Goal: Information Seeking & Learning: Learn about a topic

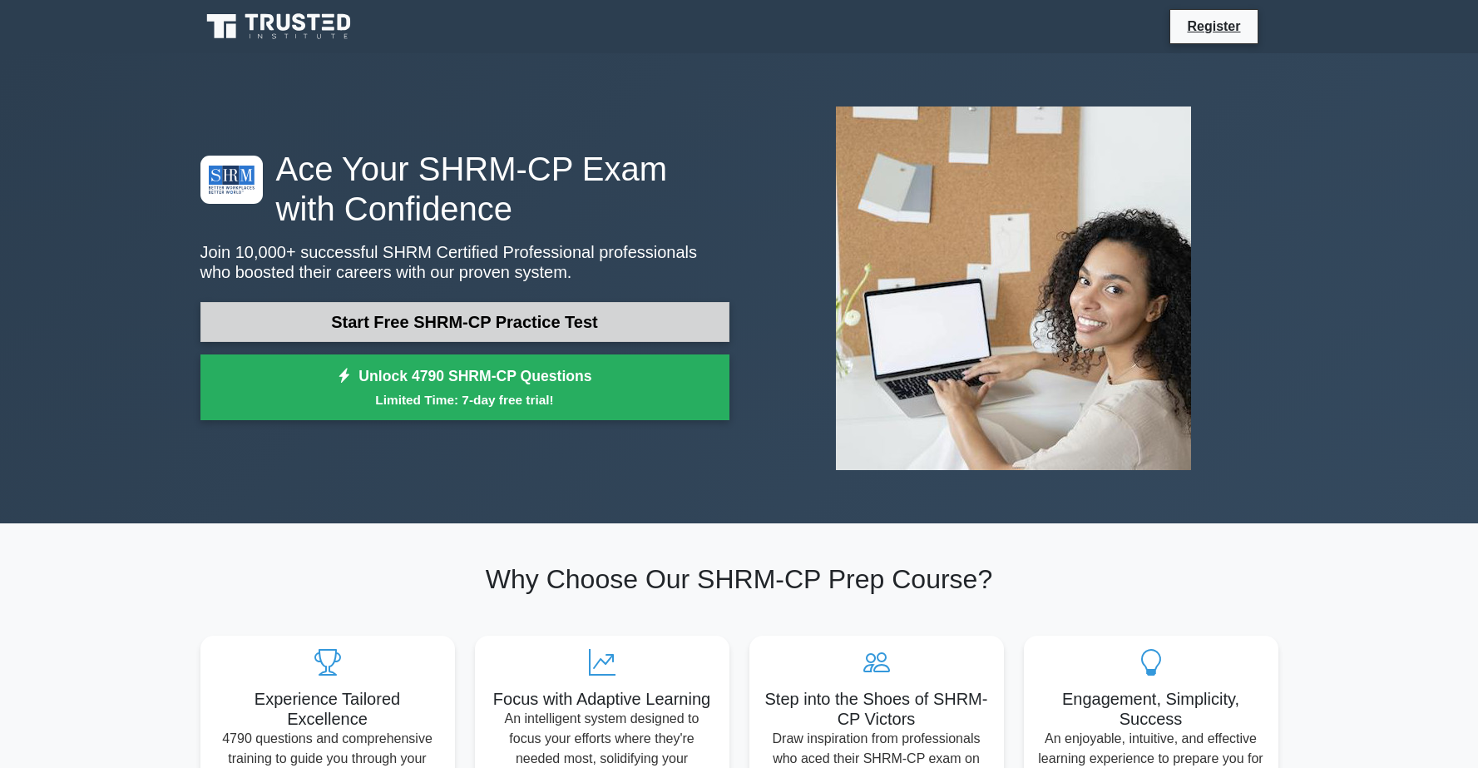
click at [583, 318] on link "Start Free SHRM-CP Practice Test" at bounding box center [464, 322] width 529 height 40
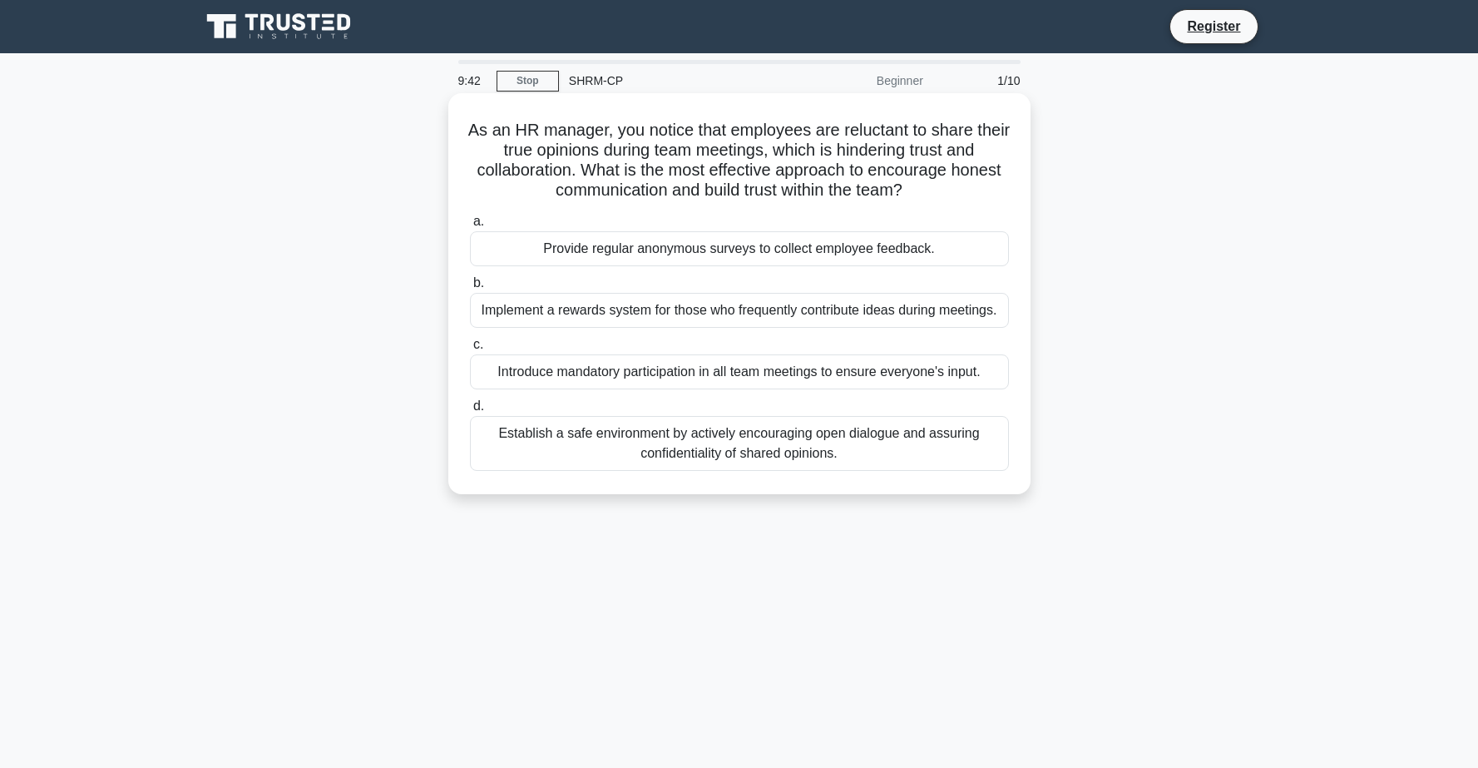
click at [780, 446] on div "Establish a safe environment by actively encouraging open dialogue and assuring…" at bounding box center [739, 443] width 539 height 55
click at [470, 412] on input "d. Establish a safe environment by actively encouraging open dialogue and assur…" at bounding box center [470, 406] width 0 height 11
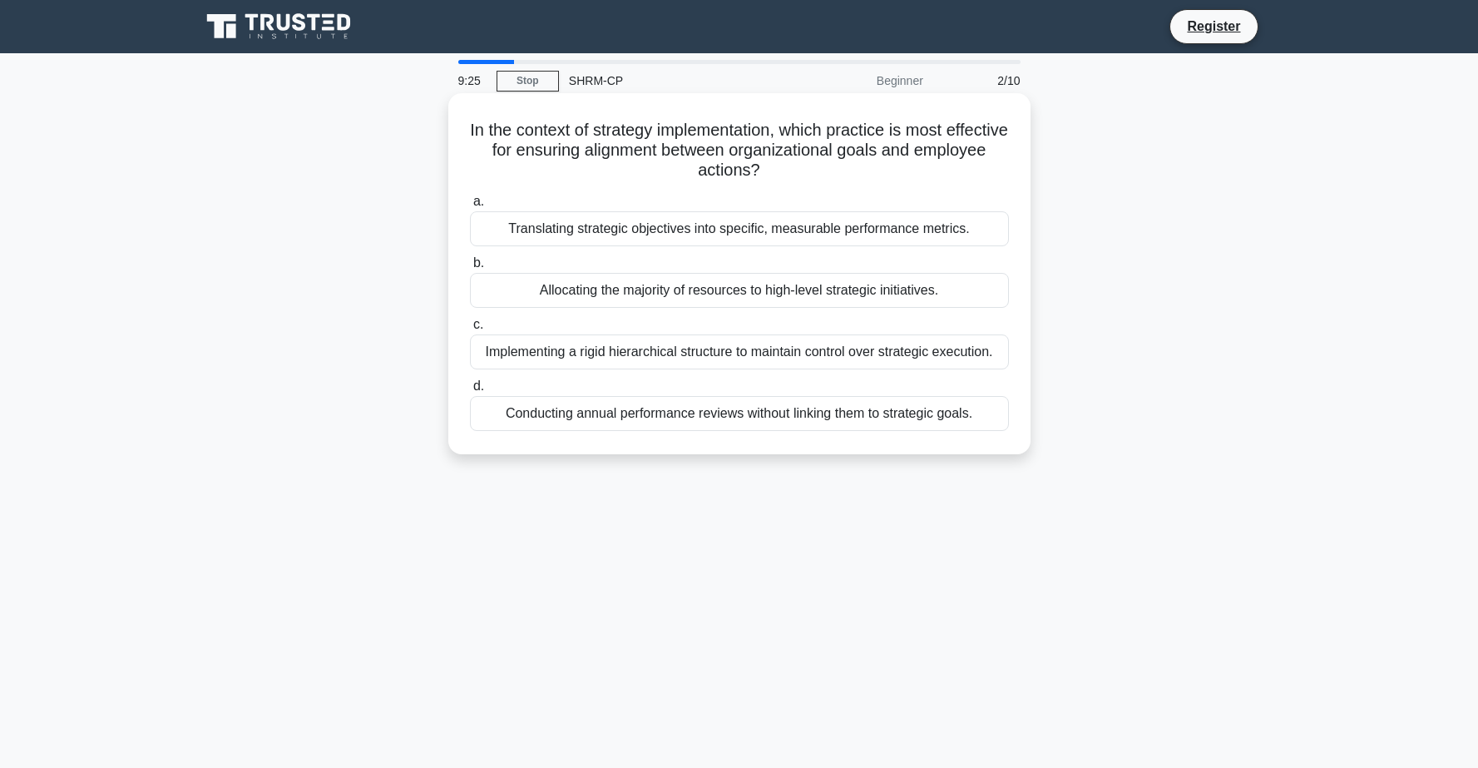
click at [937, 233] on div "Translating strategic objectives into specific, measurable performance metrics." at bounding box center [739, 228] width 539 height 35
click at [470, 207] on input "a. Translating strategic objectives into specific, measurable performance metri…" at bounding box center [470, 201] width 0 height 11
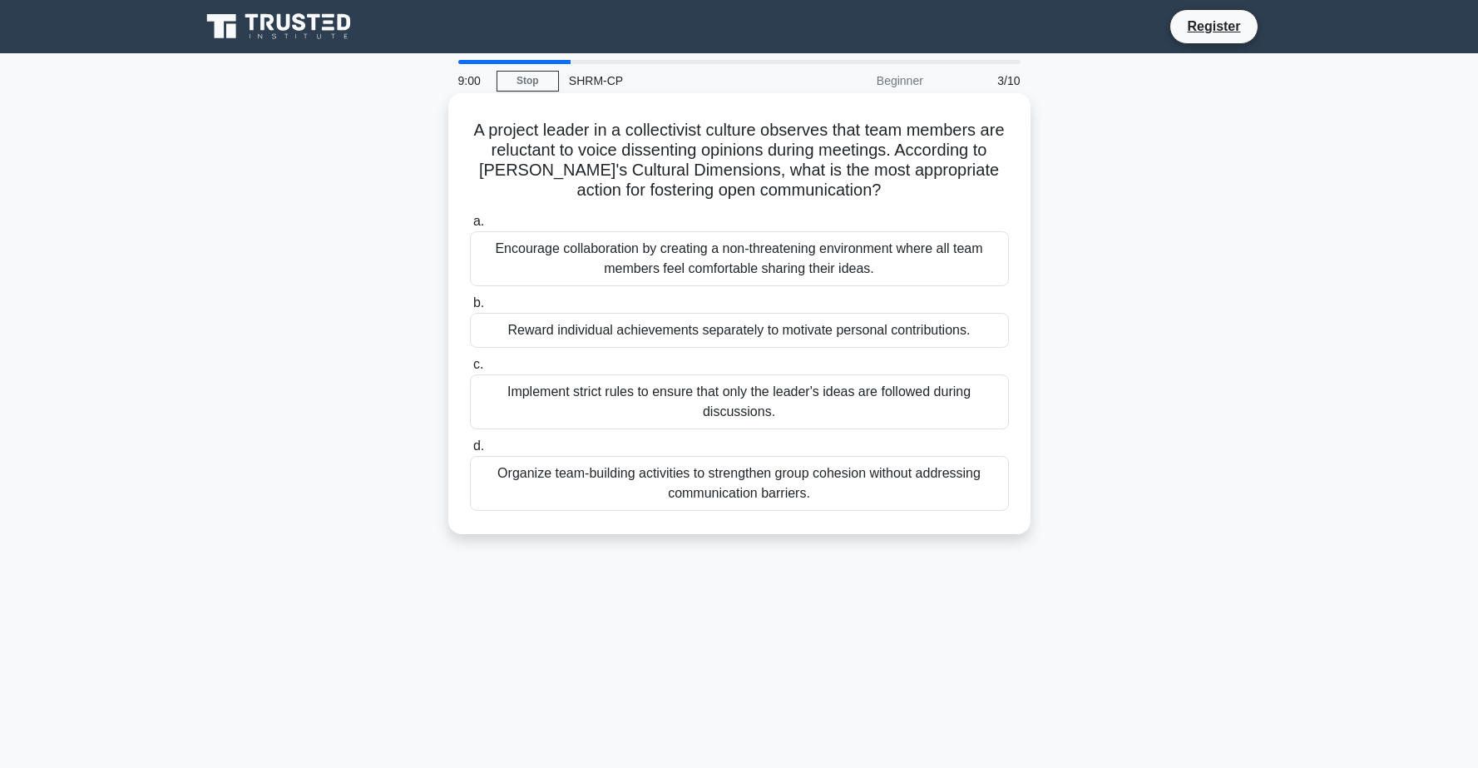
click at [912, 266] on div "Encourage collaboration by creating a non-threatening environment where all tea…" at bounding box center [739, 258] width 539 height 55
click at [470, 227] on input "a. Encourage collaboration by creating a non-threatening environment where all …" at bounding box center [470, 221] width 0 height 11
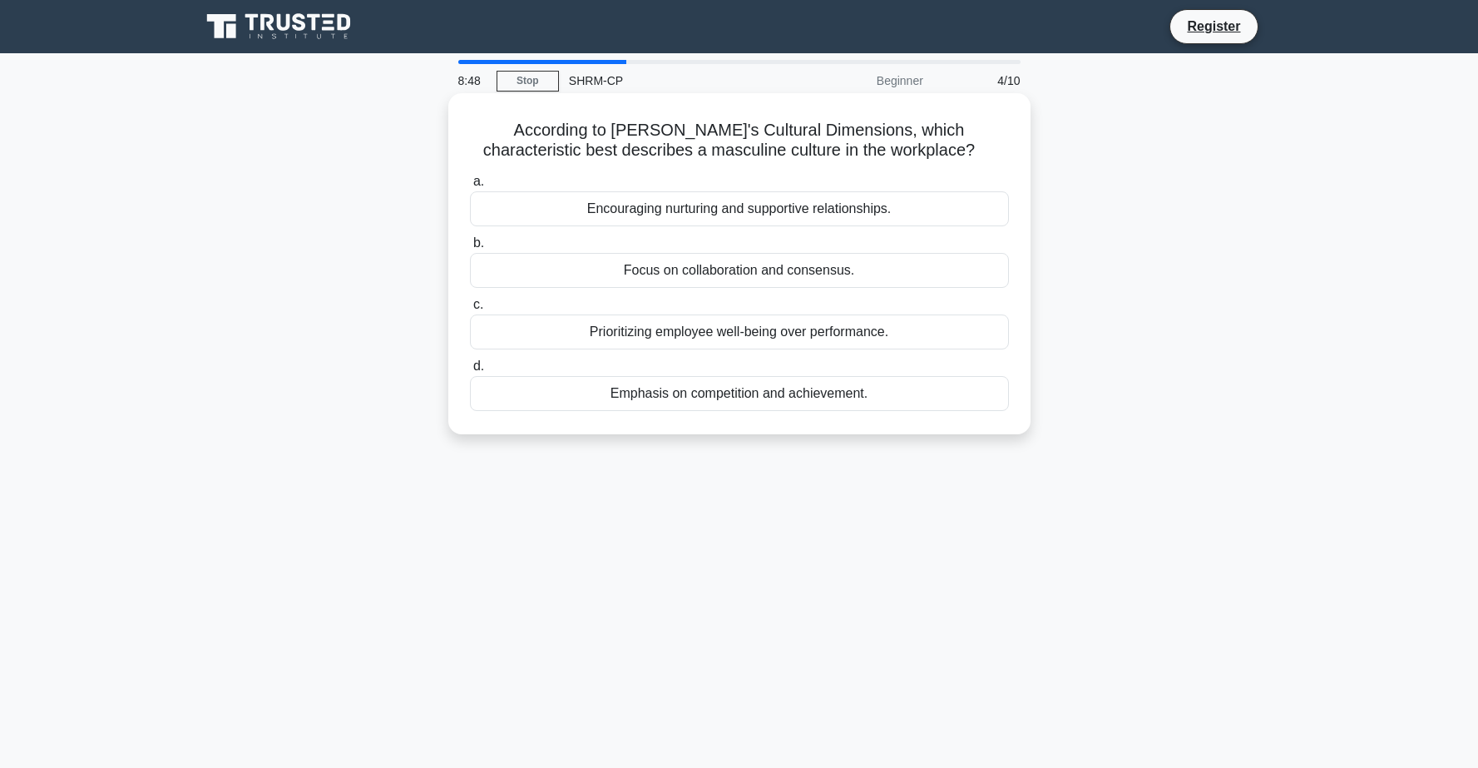
click at [945, 395] on div "Emphasis on competition and achievement." at bounding box center [739, 393] width 539 height 35
click at [470, 372] on input "d. Emphasis on competition and achievement." at bounding box center [470, 366] width 0 height 11
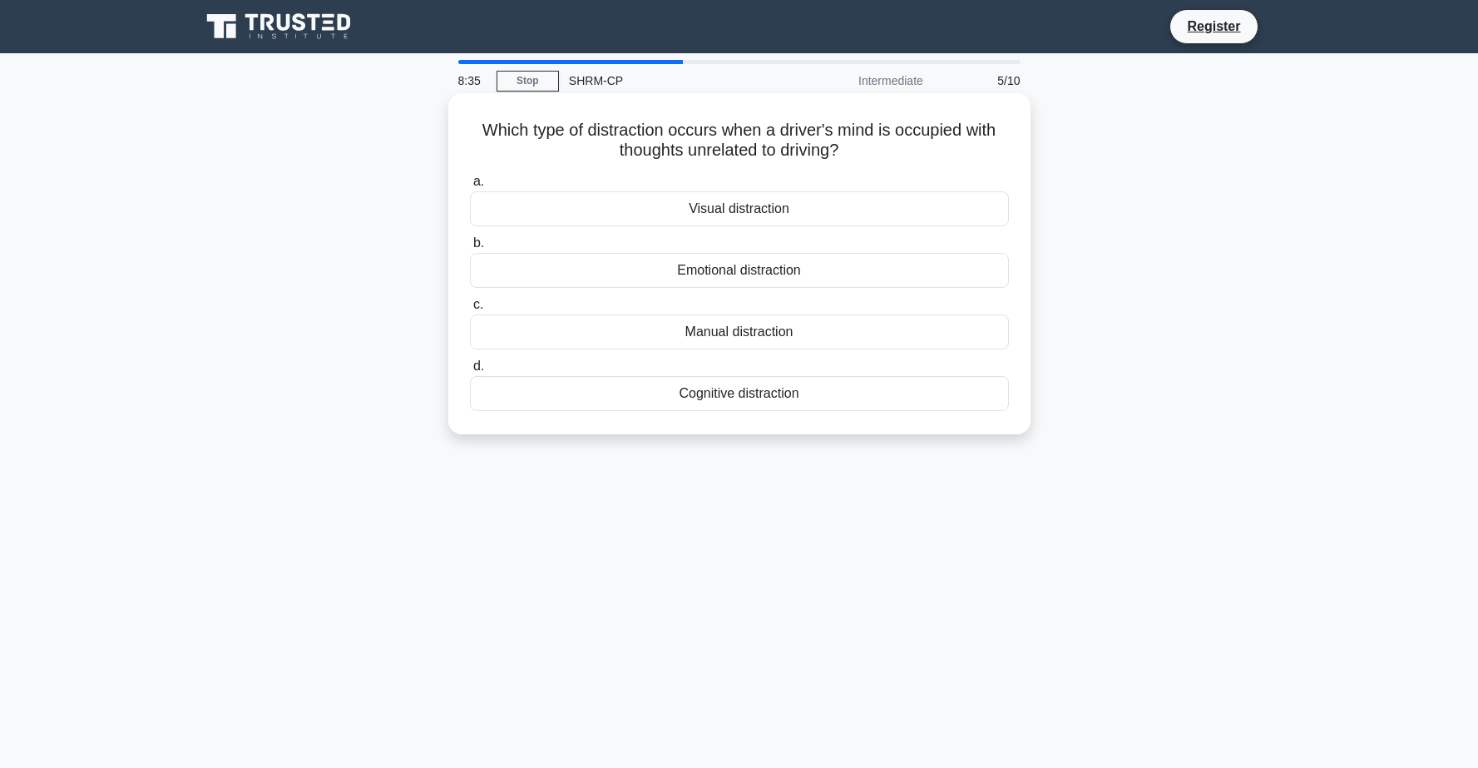
click at [805, 401] on div "Cognitive distraction" at bounding box center [739, 393] width 539 height 35
click at [470, 372] on input "d. Cognitive distraction" at bounding box center [470, 366] width 0 height 11
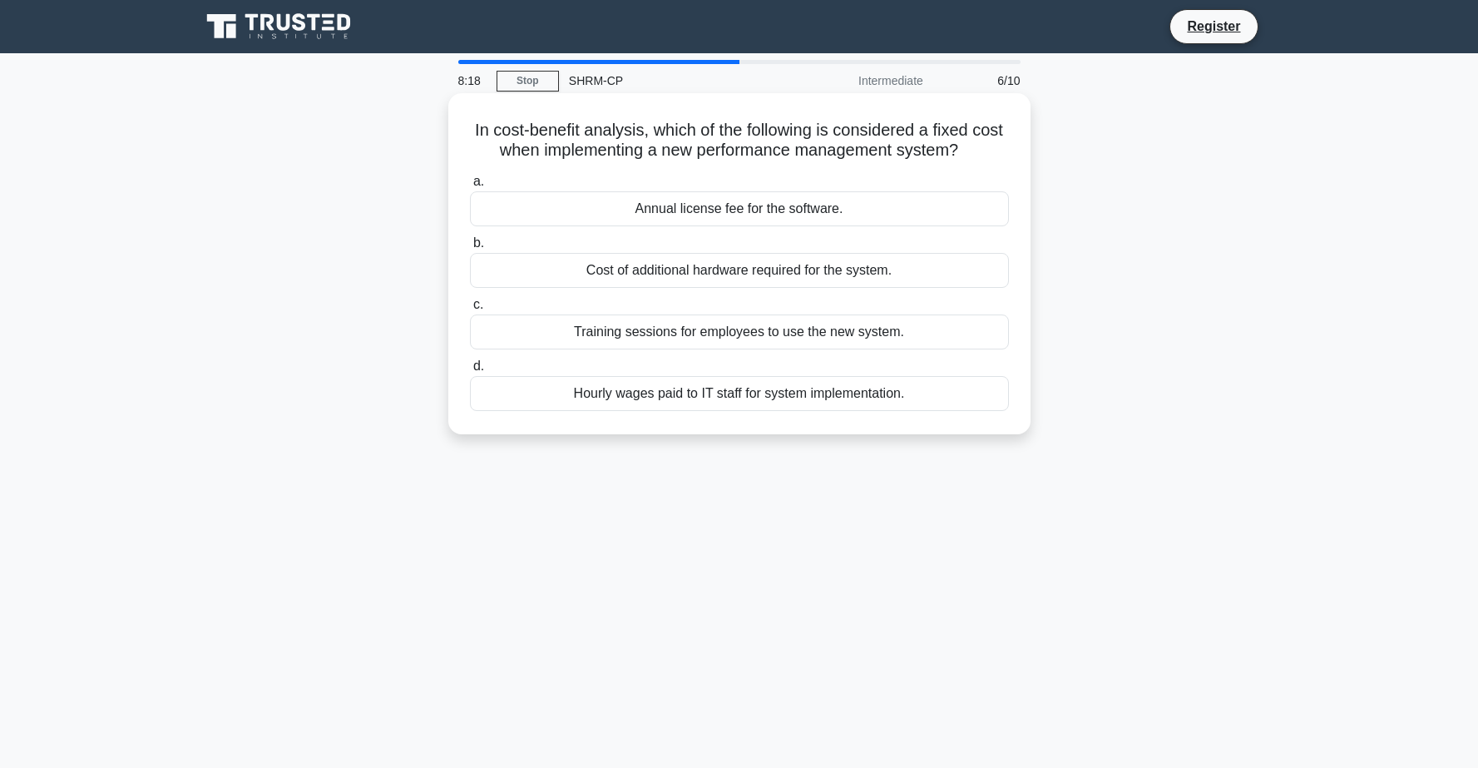
click at [936, 210] on div "Annual license fee for the software." at bounding box center [739, 208] width 539 height 35
click at [470, 187] on input "a. Annual license fee for the software." at bounding box center [470, 181] width 0 height 11
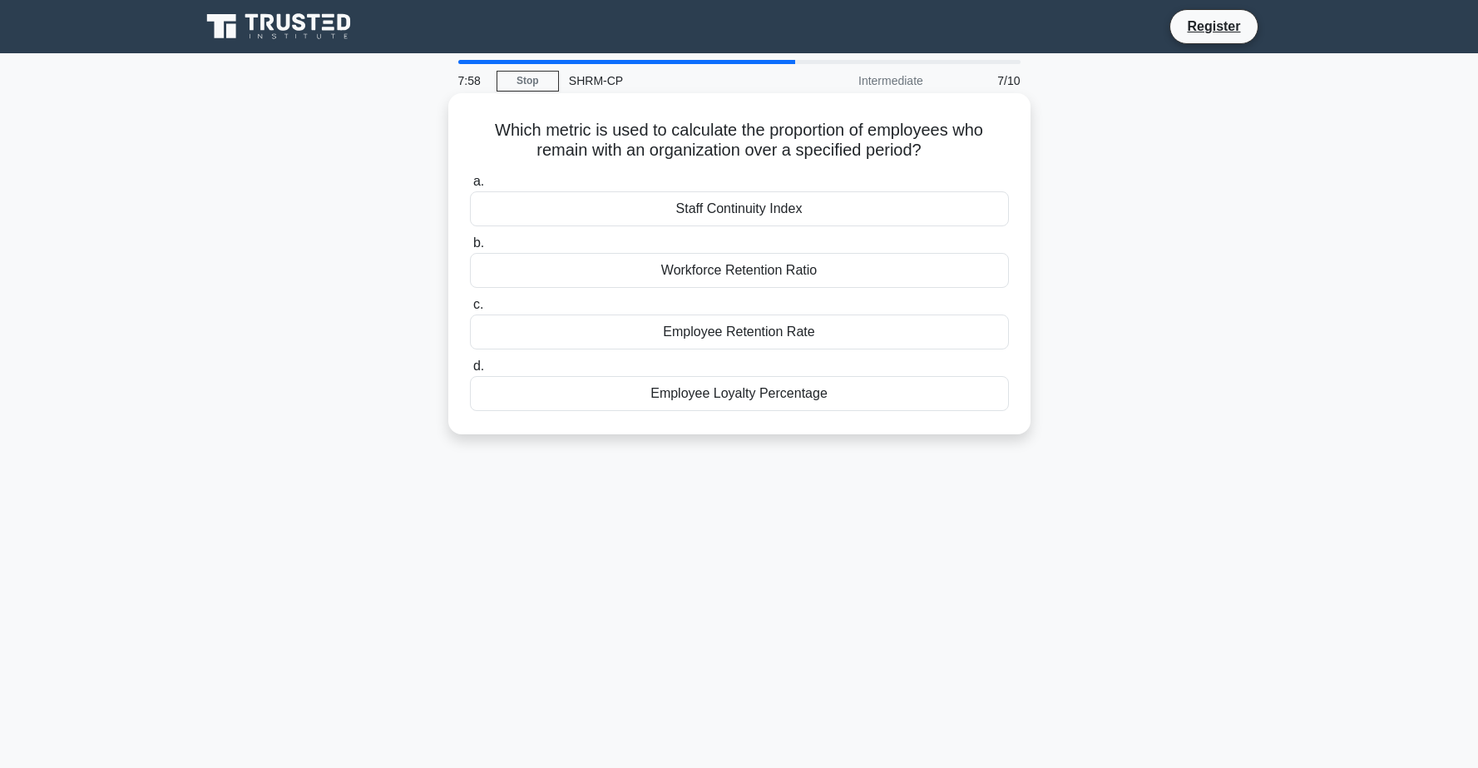
click at [876, 335] on div "Employee Retention Rate" at bounding box center [739, 331] width 539 height 35
click at [470, 310] on input "c. Employee Retention Rate" at bounding box center [470, 304] width 0 height 11
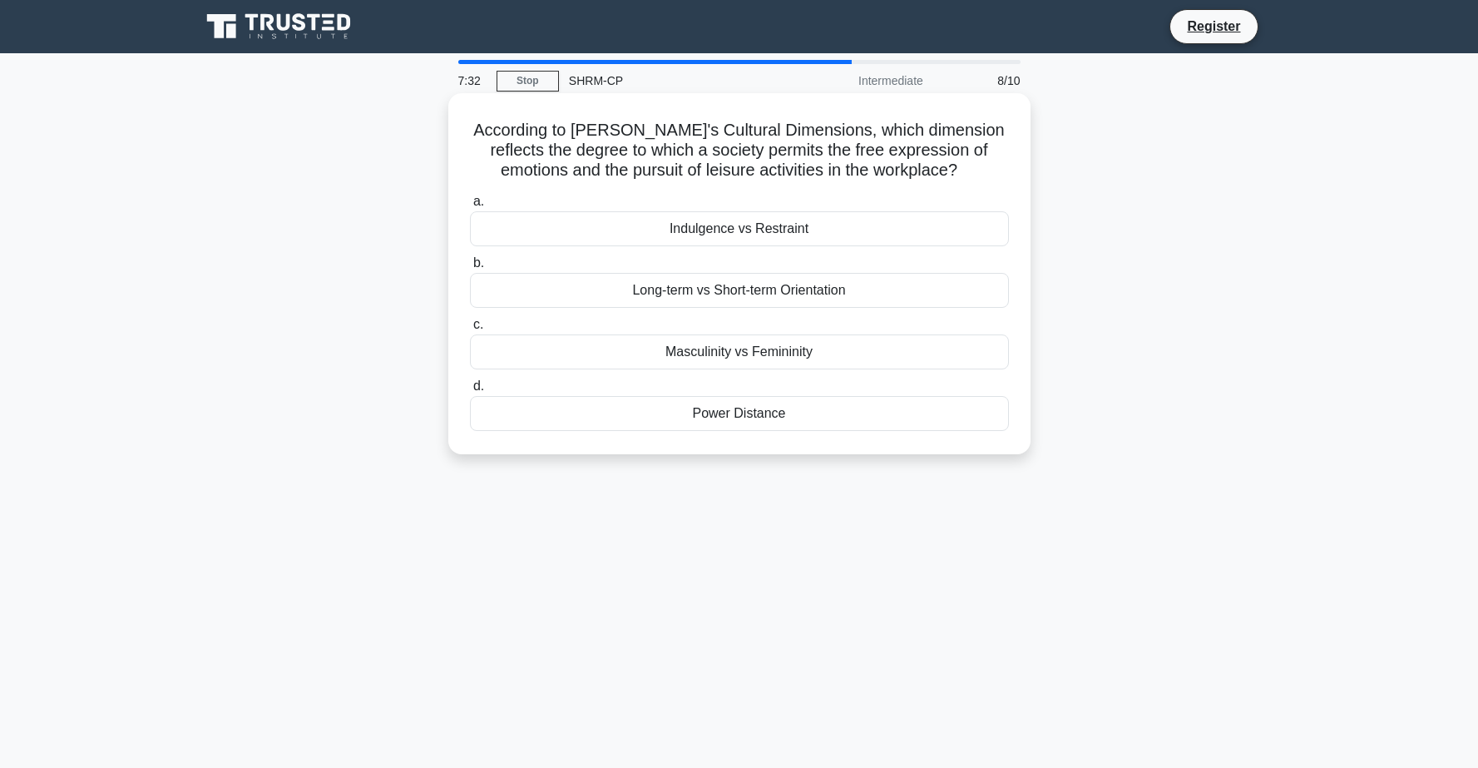
click at [769, 418] on div "Power Distance" at bounding box center [739, 413] width 539 height 35
click at [470, 392] on input "d. Power Distance" at bounding box center [470, 386] width 0 height 11
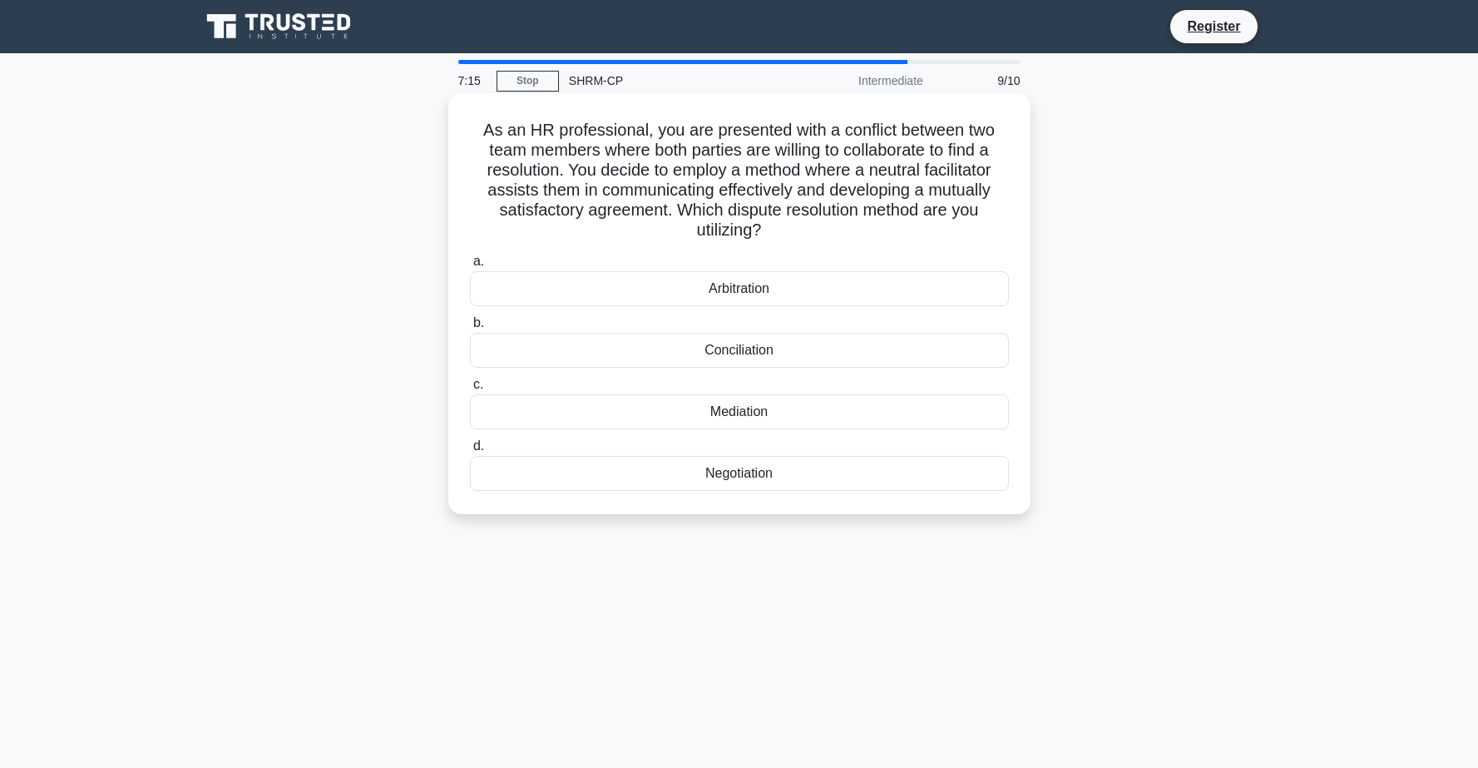
click at [797, 413] on div "Mediation" at bounding box center [739, 411] width 539 height 35
click at [470, 390] on input "c. Mediation" at bounding box center [470, 384] width 0 height 11
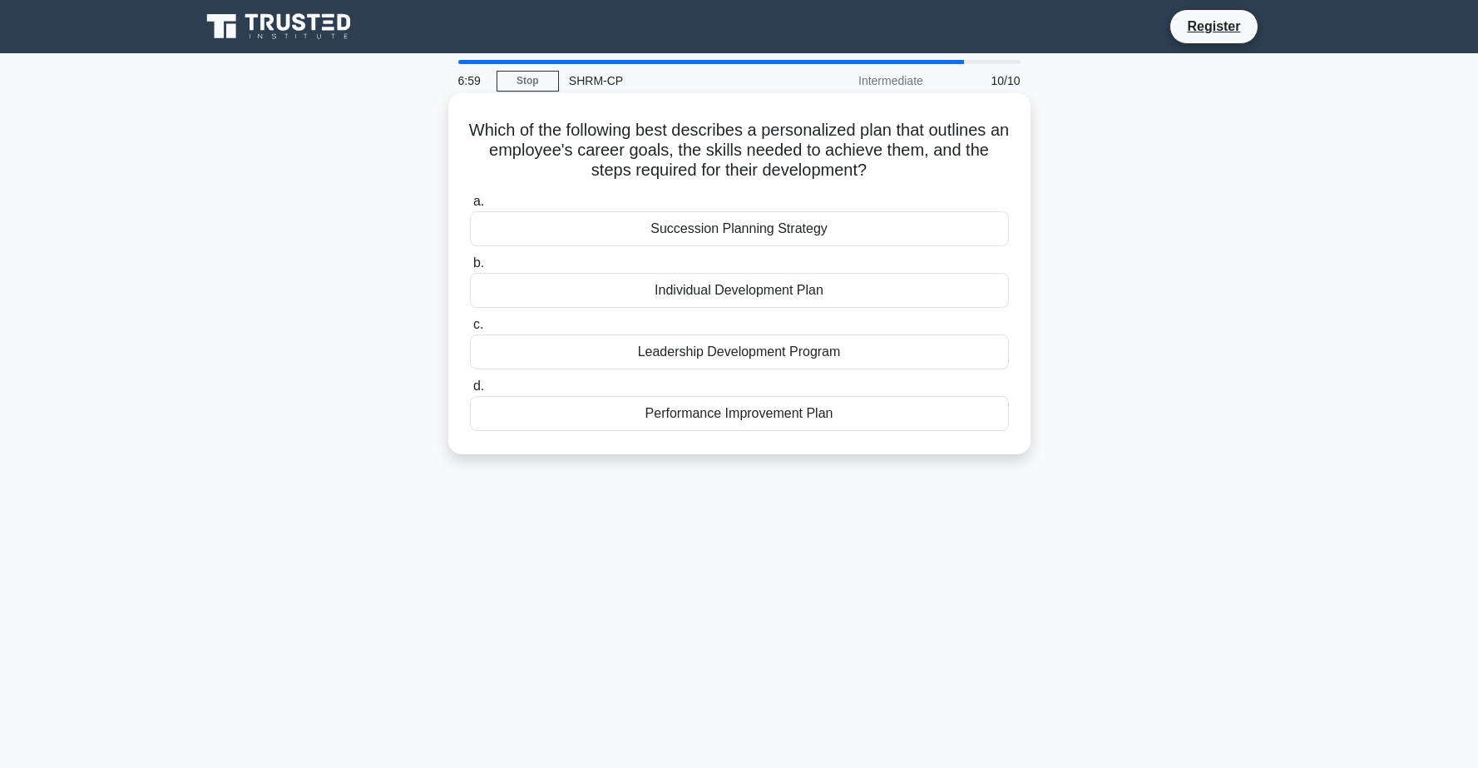
click at [900, 298] on div "Individual Development Plan" at bounding box center [739, 290] width 539 height 35
click at [470, 269] on input "b. Individual Development Plan" at bounding box center [470, 263] width 0 height 11
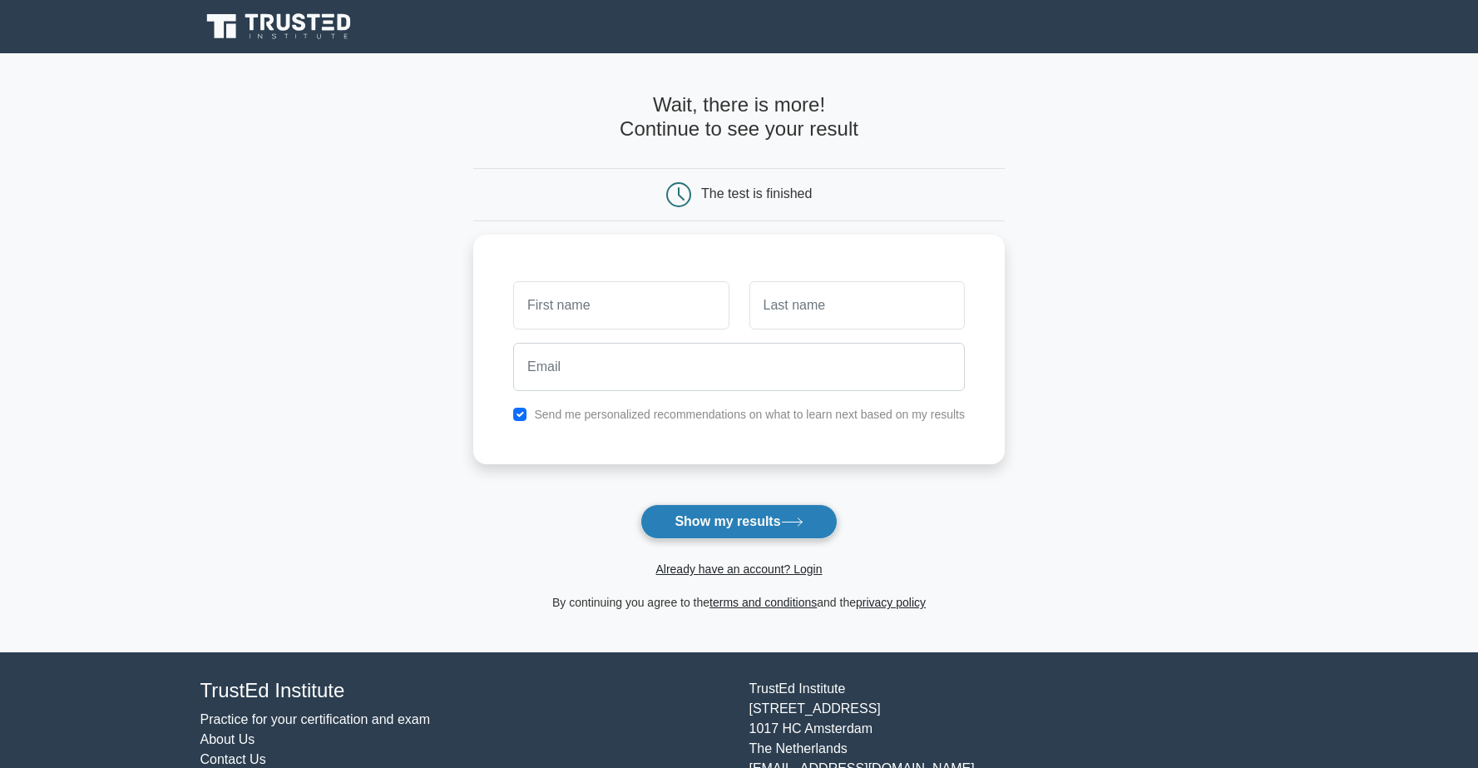
click at [772, 520] on button "Show my results" at bounding box center [738, 521] width 196 height 35
click at [987, 498] on form "Wait, there is more! Continue to see your result The test is finished and the" at bounding box center [738, 352] width 531 height 519
click at [526, 410] on input "checkbox" at bounding box center [519, 409] width 13 height 13
checkbox input "false"
click at [661, 299] on input "text" at bounding box center [620, 301] width 215 height 48
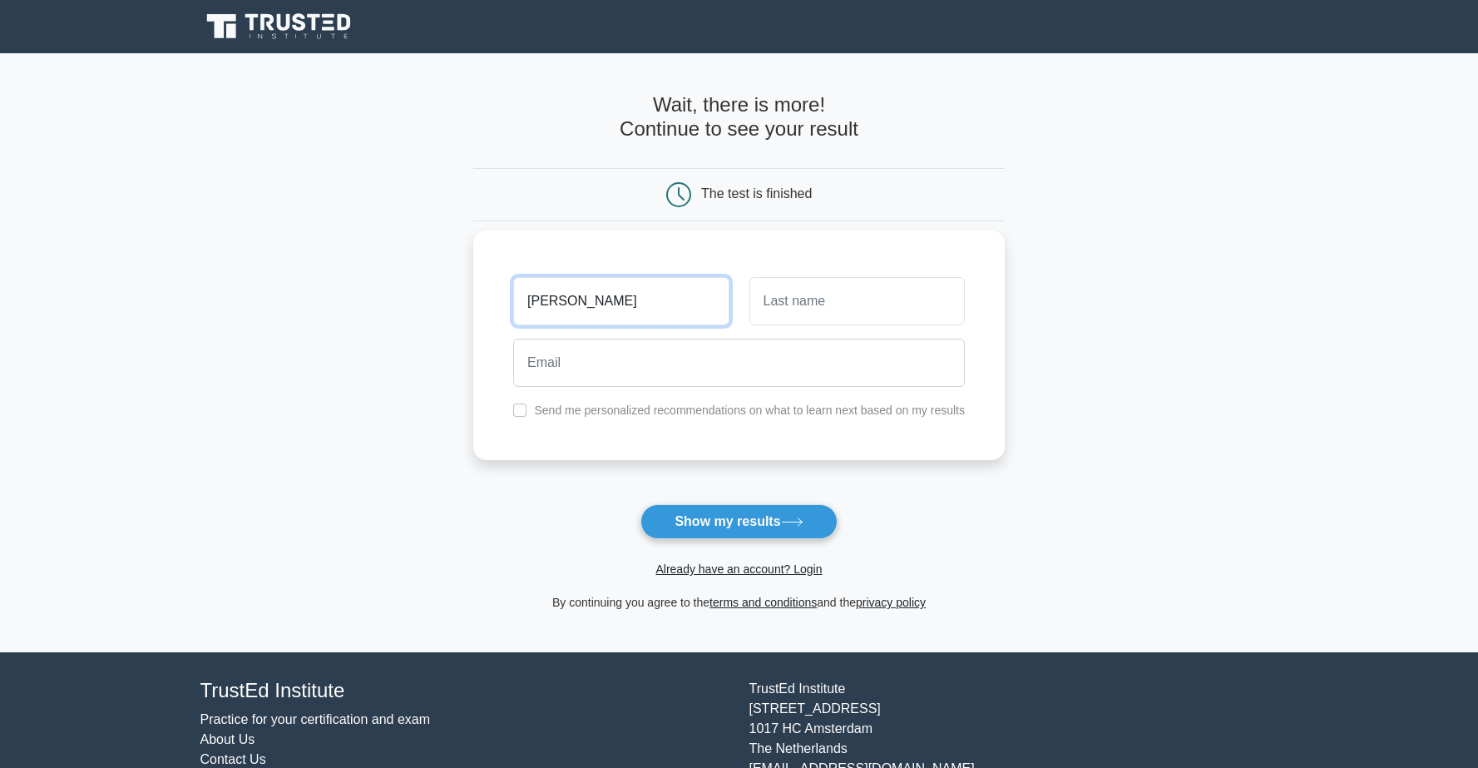
type input "[PERSON_NAME]"
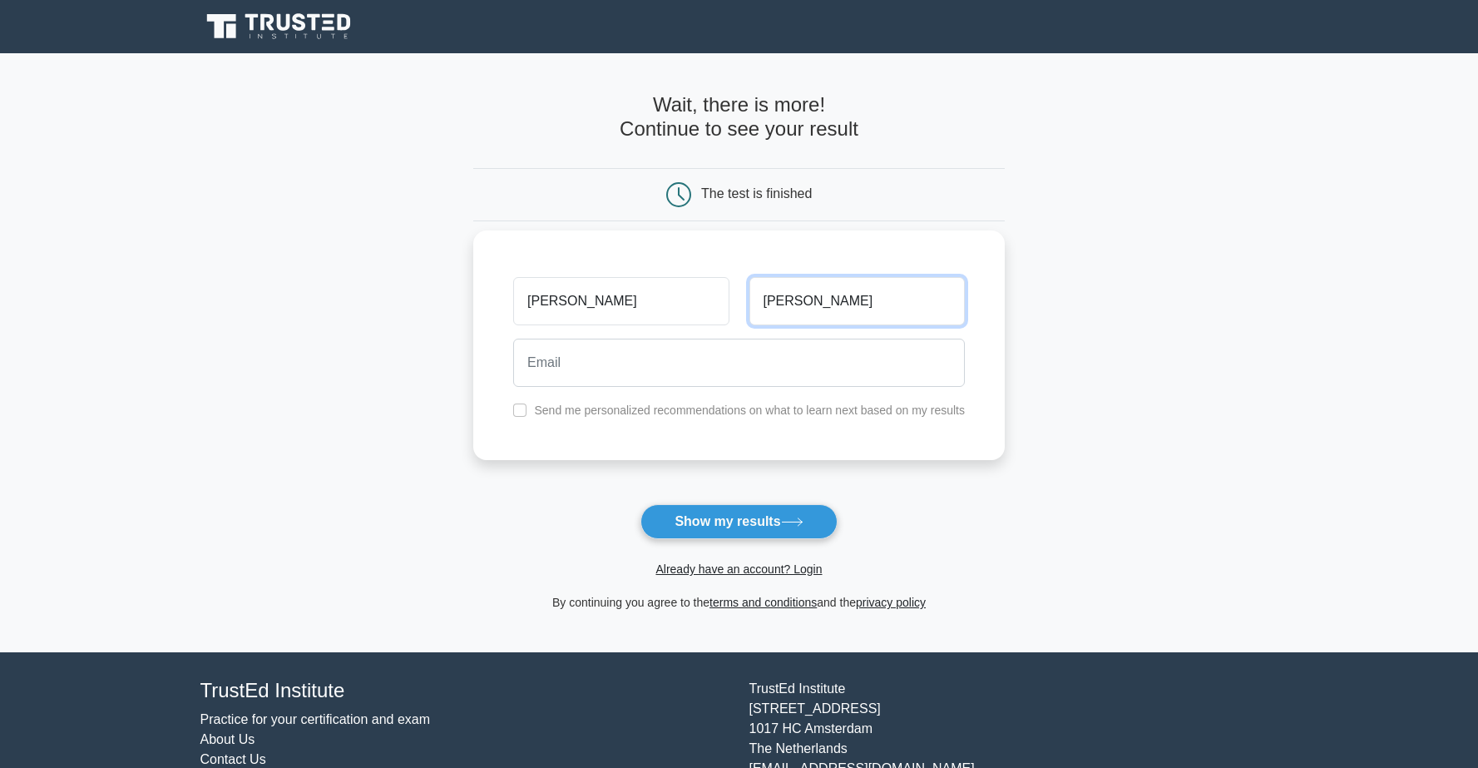
type input "Nguyen"
click at [630, 368] on input "email" at bounding box center [739, 363] width 452 height 48
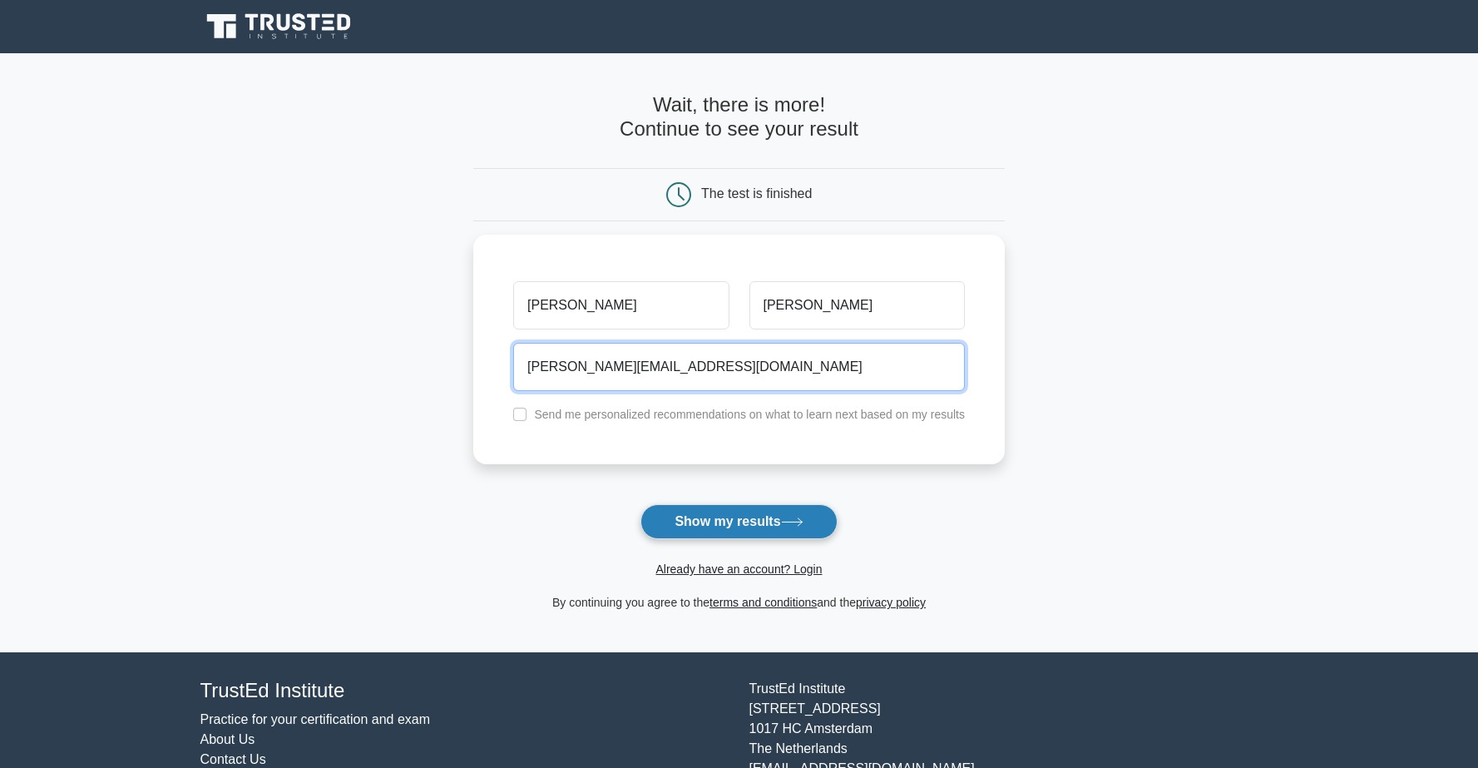
type input "nguyen.amiee14@gmail.com"
click at [694, 519] on button "Show my results" at bounding box center [738, 521] width 196 height 35
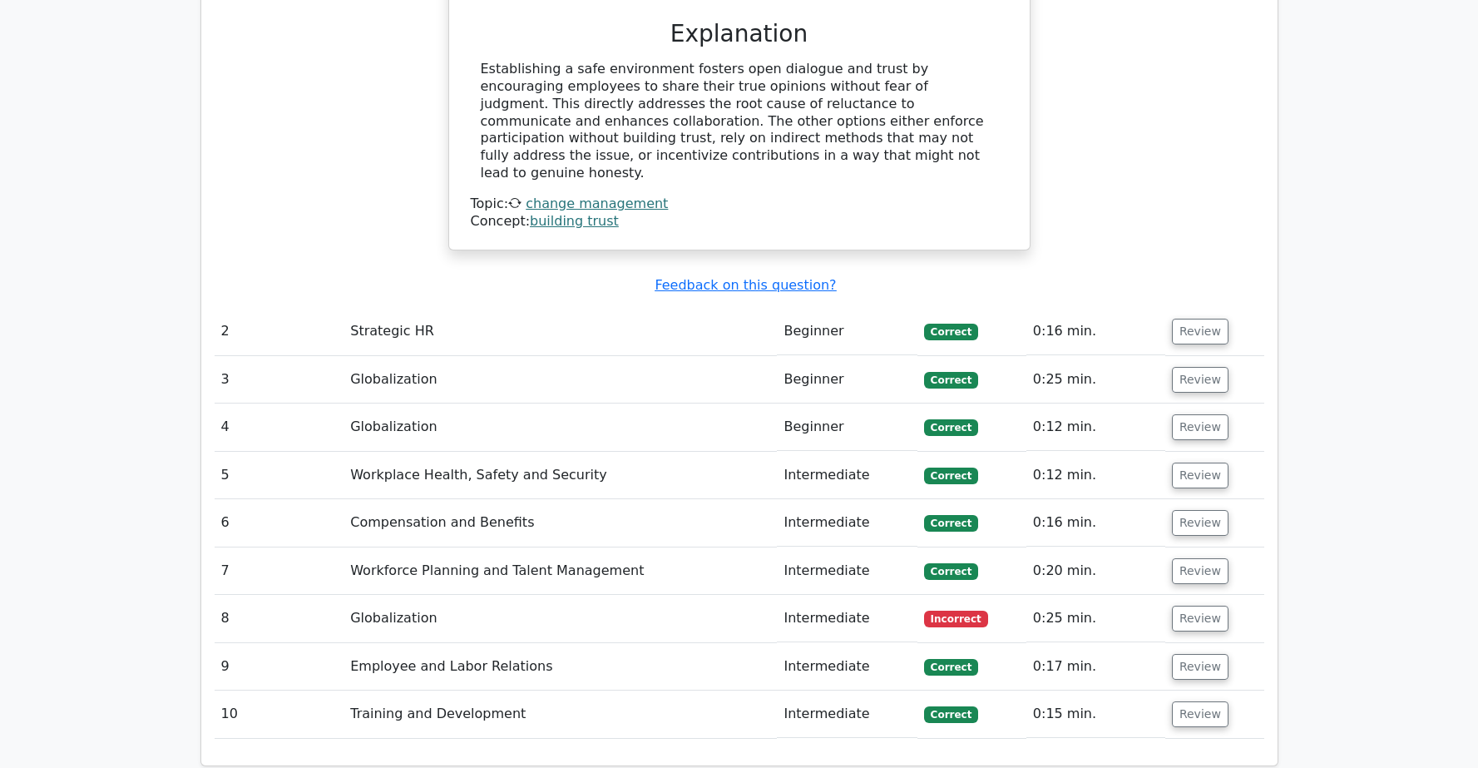
scroll to position [1890, 0]
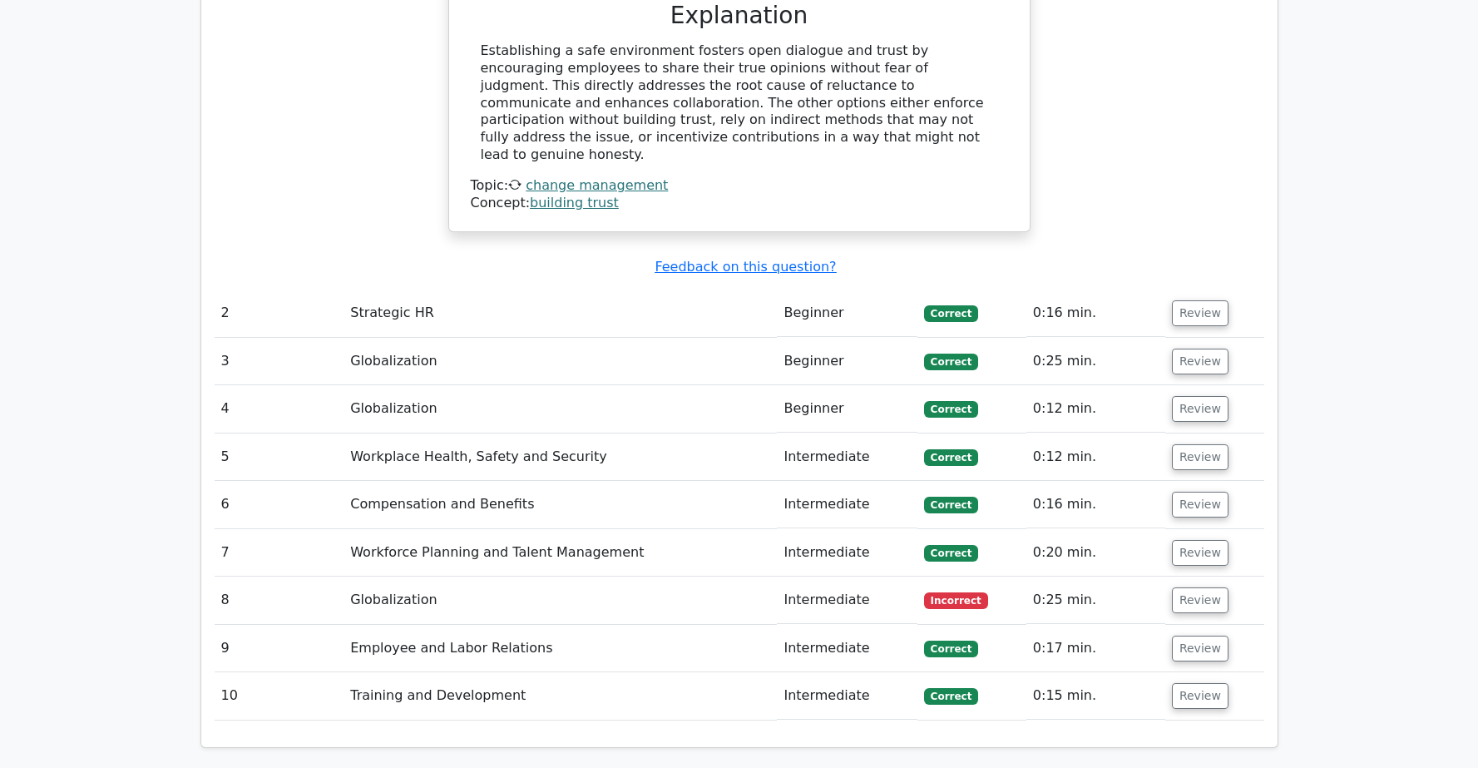
click at [399, 576] on td "Globalization" at bounding box center [559, 599] width 433 height 47
click at [1199, 587] on button "Review" at bounding box center [1200, 600] width 57 height 26
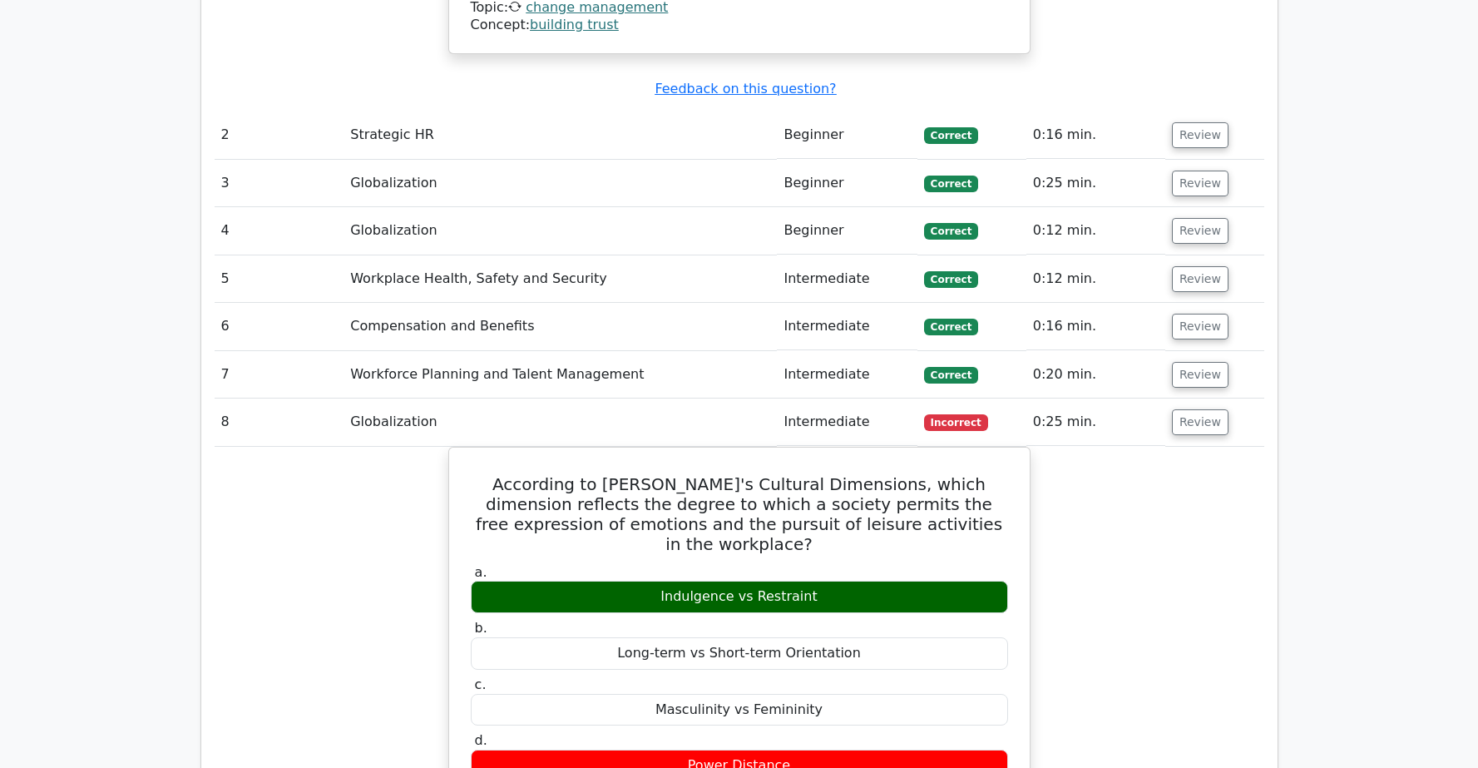
scroll to position [2157, 0]
